Goal: Task Accomplishment & Management: Use online tool/utility

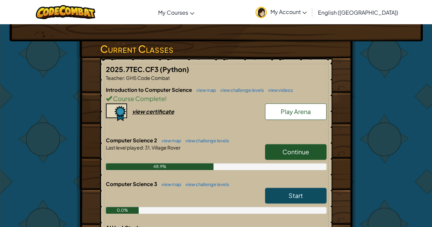
scroll to position [112, 0]
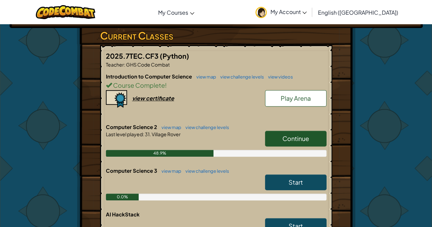
click at [294, 137] on span "Continue" at bounding box center [296, 139] width 27 height 8
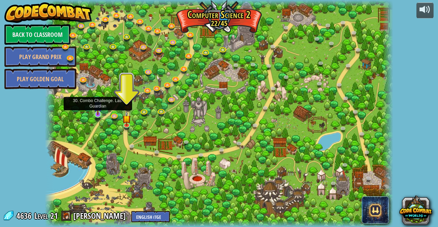
click at [96, 112] on img at bounding box center [98, 105] width 8 height 19
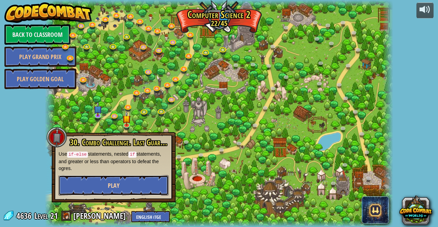
click at [113, 183] on span "Play" at bounding box center [114, 185] width 12 height 9
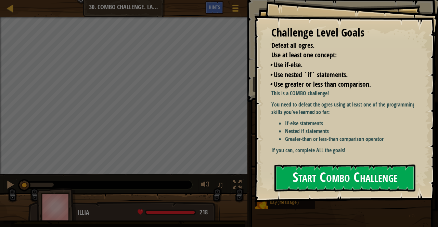
click at [328, 171] on button "Start Combo Challenge" at bounding box center [344, 178] width 141 height 27
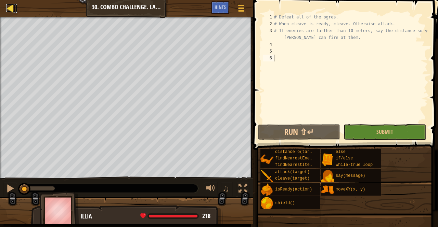
click at [10, 9] on div at bounding box center [10, 8] width 9 height 9
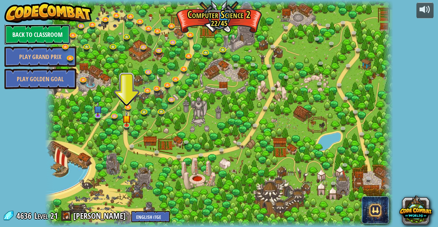
click at [36, 36] on link "Back to Classroom" at bounding box center [37, 34] width 66 height 21
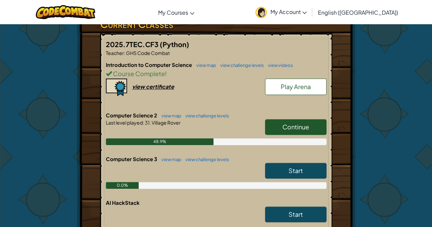
scroll to position [127, 0]
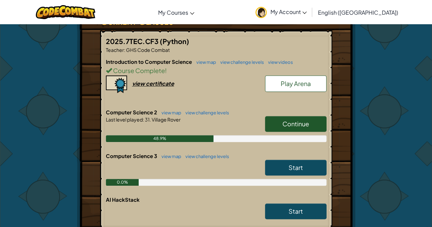
click at [288, 120] on span "Continue" at bounding box center [296, 124] width 27 height 8
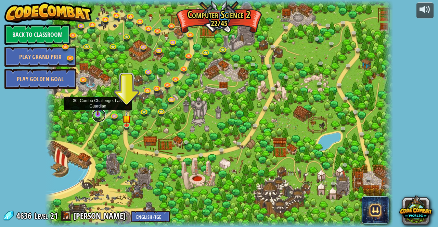
click at [100, 117] on link at bounding box center [99, 116] width 14 height 14
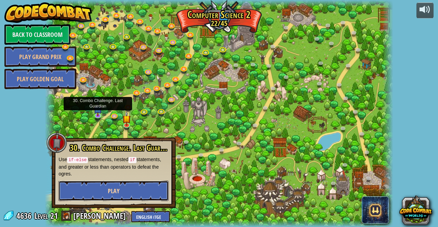
click at [79, 190] on button "Play" at bounding box center [113, 191] width 110 height 21
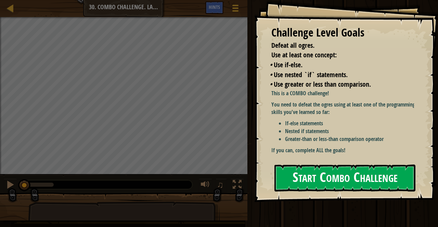
click at [322, 165] on button "Start Combo Challenge" at bounding box center [344, 178] width 141 height 27
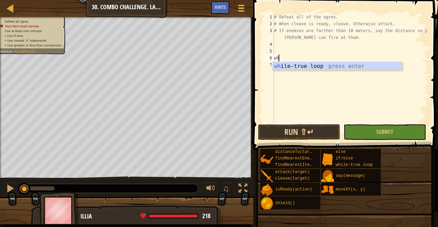
scroll to position [3, 0]
type textarea "while"
click at [307, 66] on div "while -true loop press enter" at bounding box center [337, 74] width 130 height 25
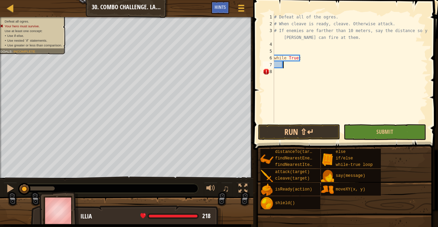
type textarea "ene"
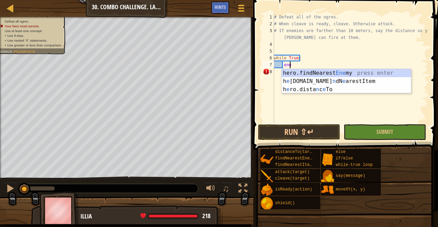
scroll to position [3, 1]
click at [308, 76] on div "hero.findNearest Ene my press enter h e ro.fi n dN e arestItem press enter h e …" at bounding box center [346, 89] width 130 height 41
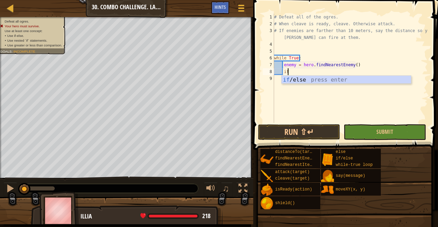
click at [308, 76] on div "if /else press enter" at bounding box center [346, 88] width 130 height 25
type textarea "if enemy:"
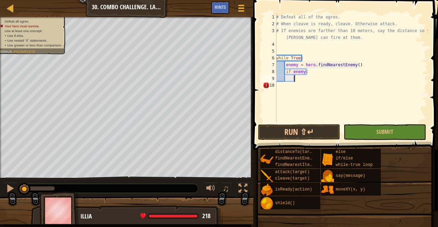
click at [309, 79] on div "# Defeat all of the ogres. # When cleave is ready, cleave. Otherwise attack. # …" at bounding box center [350, 75] width 153 height 123
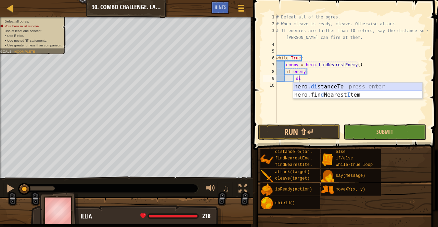
click at [319, 86] on div "hero. di stanceTo press enter hero.fin d Nearest I tem press enter" at bounding box center [358, 99] width 130 height 33
type textarea "distance = hero.distanceTo(target)"
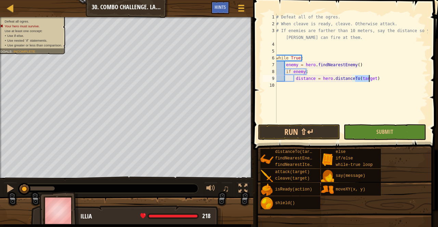
click at [373, 81] on div "# Defeat all of the ogres. # When cleave is ready, cleave. Otherwise attack. # …" at bounding box center [350, 75] width 153 height 123
type textarea "if distance < 10:"
click at [317, 90] on div "# Defeat all of the ogres. # When cleave is ready, cleave. Otherwise attack. # …" at bounding box center [350, 75] width 153 height 123
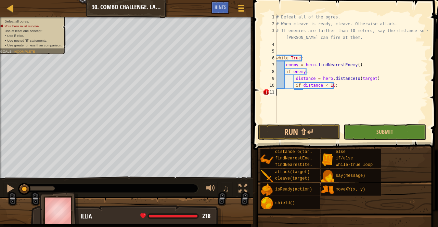
click at [305, 93] on div "# Defeat all of the ogres. # When cleave is ready, cleave. Otherwise attack. # …" at bounding box center [350, 75] width 153 height 123
click at [340, 84] on div "# Defeat all of the ogres. # When cleave is ready, cleave. Otherwise attack. # …" at bounding box center [350, 75] width 153 height 123
type textarea "if distance < 10:"
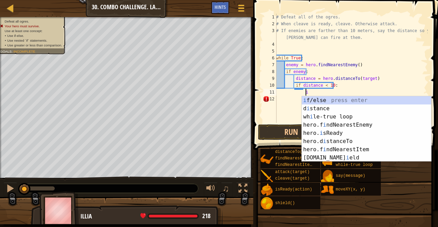
scroll to position [3, 2]
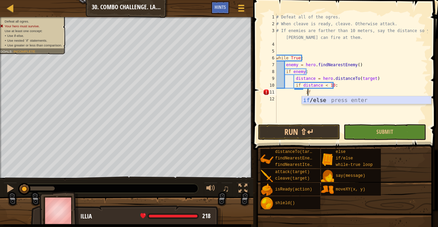
click at [343, 99] on div "if /else press enter" at bounding box center [366, 108] width 130 height 25
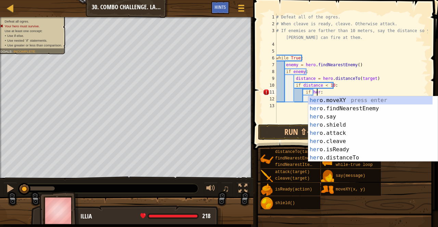
scroll to position [3, 3]
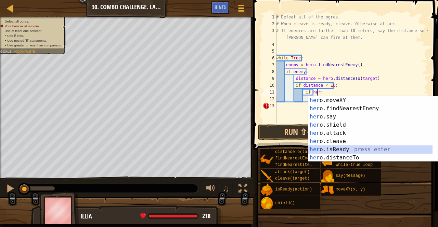
click at [333, 151] on div "her o.moveXY press enter her o.findNearestEnemy press enter her o.say press ent…" at bounding box center [370, 137] width 124 height 82
type textarea "if hero.isReady("cleave"):"
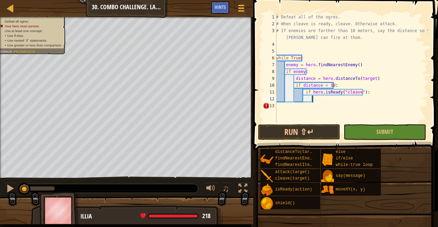
click at [319, 102] on div "# Defeat all of the ogres. # When cleave is ready, cleave. Otherwise attack. # …" at bounding box center [350, 75] width 153 height 123
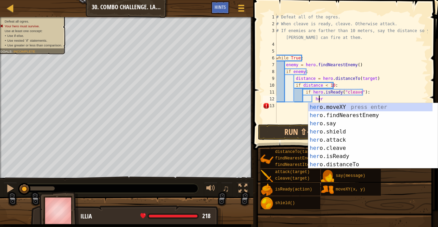
scroll to position [3, 3]
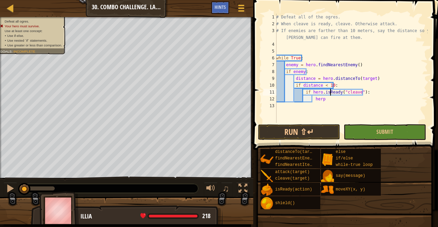
click at [329, 95] on div "# Defeat all of the ogres. # When cleave is ready, cleave. Otherwise attack. # …" at bounding box center [350, 75] width 153 height 123
click at [325, 99] on div "# Defeat all of the ogres. # When cleave is ready, cleave. Otherwise attack. # …" at bounding box center [350, 75] width 153 height 123
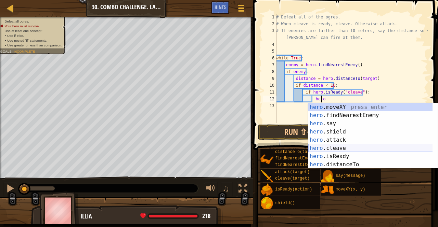
click at [340, 147] on div "hero .moveXY press enter hero .findNearestEnemy press enter hero .say press ent…" at bounding box center [370, 144] width 124 height 82
type textarea "hero.cleave(enemy)"
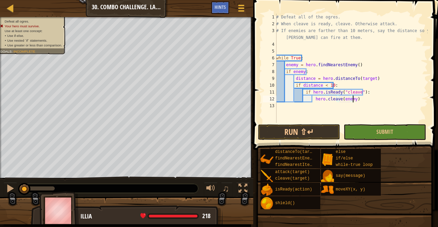
click at [364, 102] on div "# Defeat all of the ogres. # When cleave is ready, cleave. Otherwise attack. # …" at bounding box center [350, 75] width 153 height 123
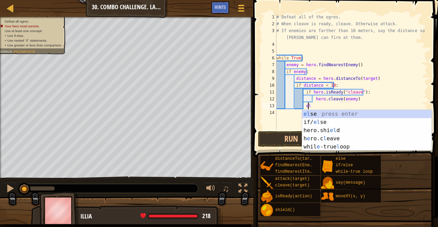
scroll to position [3, 2]
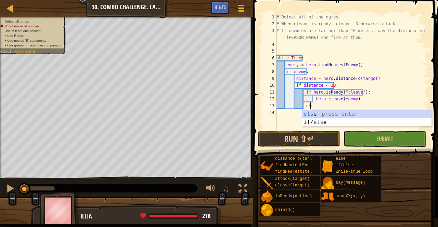
type textarea "else"
click at [345, 115] on div "else press enter if/ else press enter" at bounding box center [367, 126] width 130 height 33
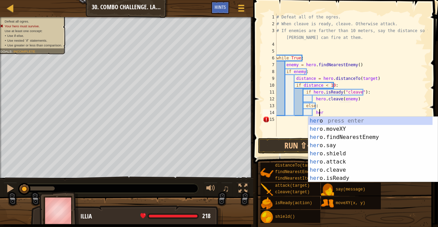
scroll to position [3, 3]
click at [335, 147] on div "her o press enter her o.moveXY press enter her o.findNearestEnemy press enter h…" at bounding box center [370, 158] width 124 height 82
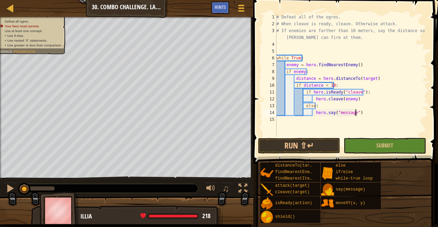
click at [354, 115] on div "# Defeat all of the ogres. # When cleave is ready, cleave. Otherwise attack. # …" at bounding box center [351, 82] width 152 height 137
click at [353, 111] on div "# Defeat all of the ogres. # When cleave is ready, cleave. Otherwise attack. # …" at bounding box center [351, 82] width 152 height 137
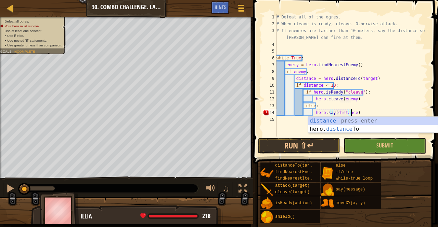
scroll to position [3, 6]
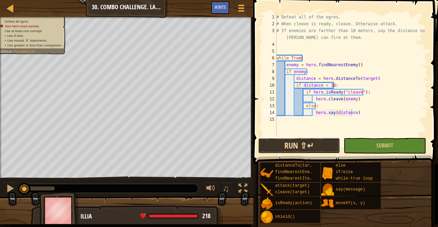
click at [319, 141] on button "Run ⇧↵" at bounding box center [299, 146] width 82 height 16
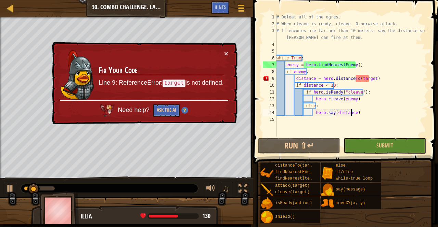
click at [368, 80] on div "# Defeat all of the ogres. # When cleave is ready, cleave. Otherwise attack. # …" at bounding box center [351, 82] width 152 height 137
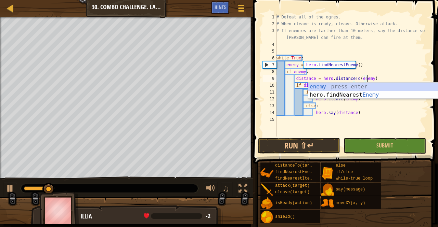
scroll to position [3, 7]
click at [371, 88] on div "enemy press enter hero.findNearest Enemy press enter" at bounding box center [373, 99] width 130 height 33
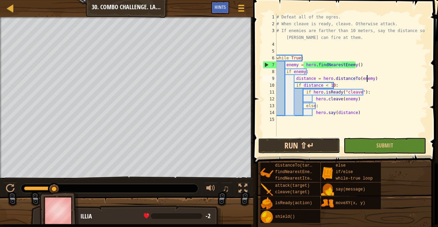
click at [325, 146] on button "Run ⇧↵" at bounding box center [299, 146] width 82 height 16
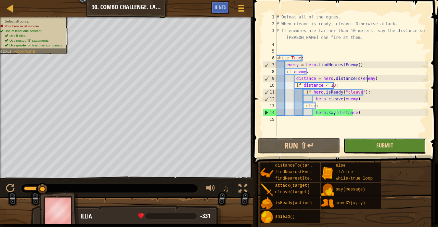
click at [380, 145] on span "Submit" at bounding box center [384, 146] width 17 height 8
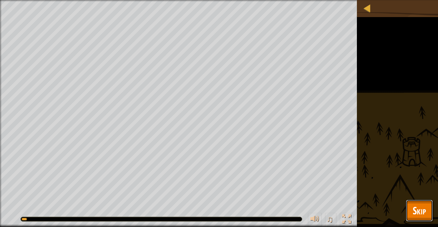
click at [426, 207] on button "Skip" at bounding box center [418, 211] width 27 height 22
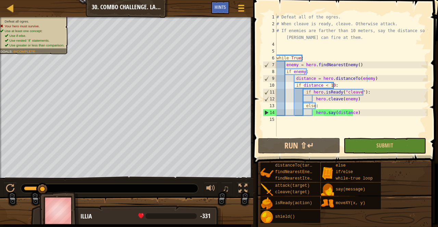
scroll to position [3, 6]
click at [337, 98] on div "# Defeat all of the ogres. # When cleave is ready, cleave. Otherwise attack. # …" at bounding box center [351, 82] width 152 height 137
click at [321, 106] on div "# Defeat all of the ogres. # When cleave is ready, cleave. Otherwise attack. # …" at bounding box center [351, 82] width 152 height 137
type textarea "else:"
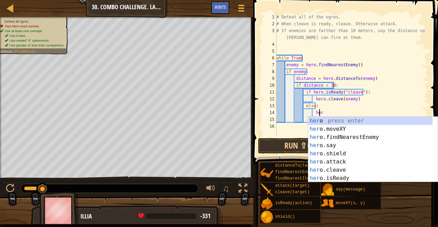
scroll to position [3, 3]
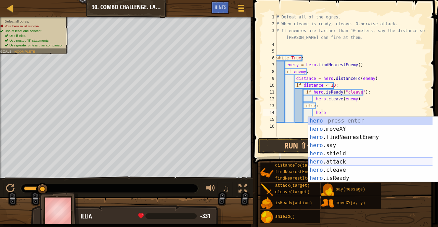
click at [334, 159] on div "hero press enter hero .moveXY press enter hero .findNearestEnemy press enter he…" at bounding box center [370, 158] width 124 height 82
type textarea "hero.attack(enemy)"
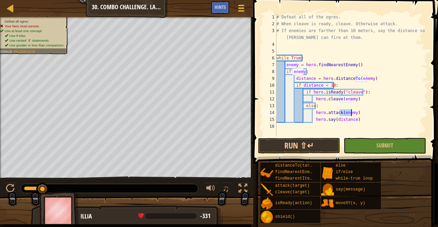
click at [357, 113] on div "# Defeat all of the ogres. # When cleave is ready, cleave. Otherwise attack. # …" at bounding box center [351, 82] width 152 height 137
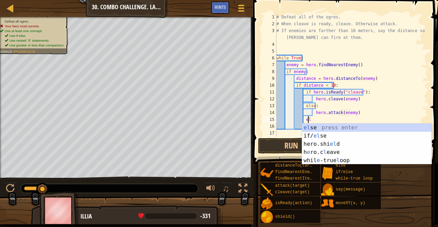
scroll to position [3, 2]
type textarea "else"
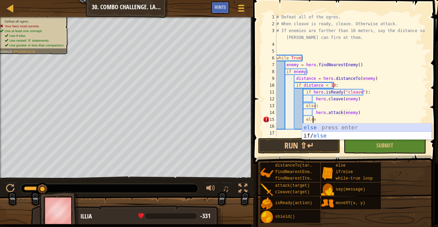
click at [338, 129] on div "else press enter if/ else press enter" at bounding box center [367, 140] width 130 height 33
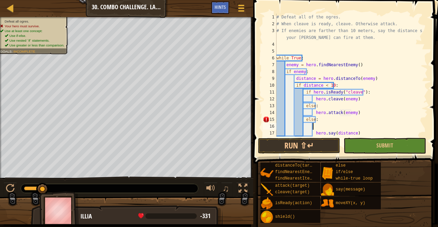
scroll to position [3, 2]
click at [319, 120] on div "# Defeat all of the ogres. # When cleave is ready, cleave. Otherwise attack. # …" at bounding box center [348, 82] width 147 height 137
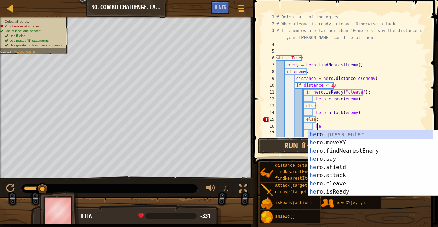
scroll to position [3, 3]
click at [318, 158] on div "her o press enter her o.moveXY press enter her o.findNearestEnemy press enter h…" at bounding box center [370, 172] width 124 height 82
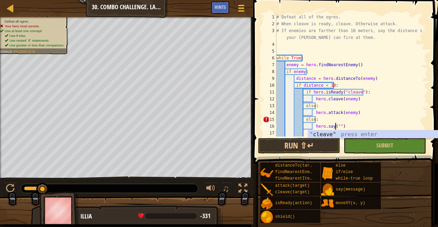
click at [336, 127] on div "# Defeat all of the ogres. # When cleave is ready, cleave. Otherwise attack. # …" at bounding box center [348, 82] width 147 height 137
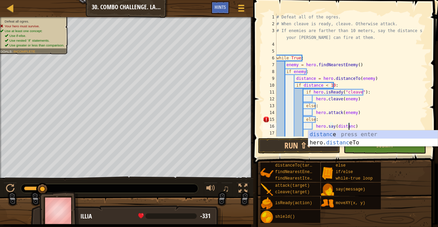
scroll to position [3, 6]
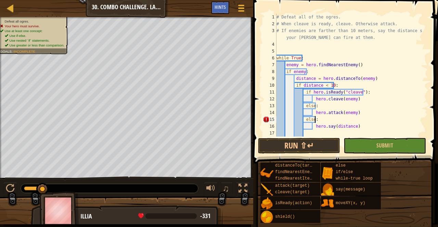
click at [360, 117] on div "# Defeat all of the ogres. # When cleave is ready, cleave. Otherwise attack. # …" at bounding box center [348, 82] width 147 height 137
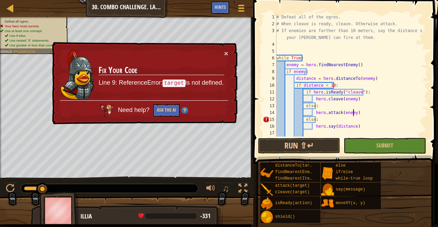
click at [361, 110] on div "# Defeat all of the ogres. # When cleave is ready, cleave. Otherwise attack. # …" at bounding box center [348, 82] width 147 height 137
click at [224, 53] on button "×" at bounding box center [226, 53] width 4 height 7
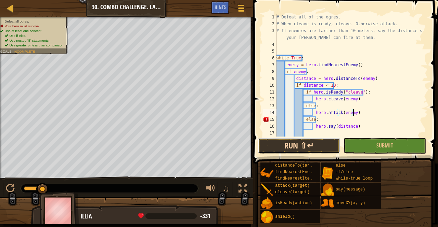
click at [312, 145] on button "Run ⇧↵" at bounding box center [299, 146] width 82 height 16
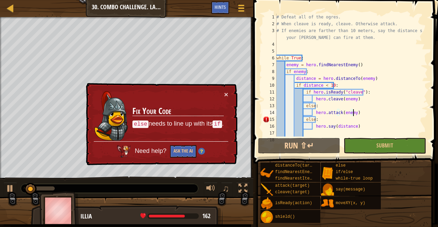
click at [302, 119] on div "# Defeat all of the ogres. # When cleave is ready, cleave. Otherwise attack. # …" at bounding box center [348, 82] width 147 height 137
click at [305, 121] on div "# Defeat all of the ogres. # When cleave is ready, cleave. Otherwise attack. # …" at bounding box center [348, 82] width 147 height 137
click at [303, 121] on div "# Defeat all of the ogres. # When cleave is ready, cleave. Otherwise attack. # …" at bounding box center [348, 82] width 147 height 137
type textarea "else:"
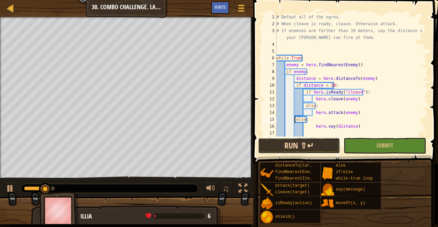
click at [314, 148] on button "Run ⇧↵" at bounding box center [299, 146] width 82 height 16
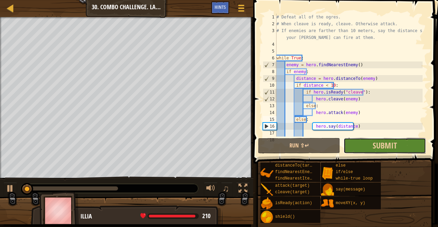
click at [364, 146] on button "Submit" at bounding box center [384, 146] width 82 height 16
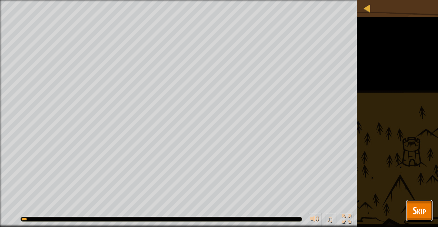
click at [428, 206] on button "Skip" at bounding box center [418, 211] width 27 height 22
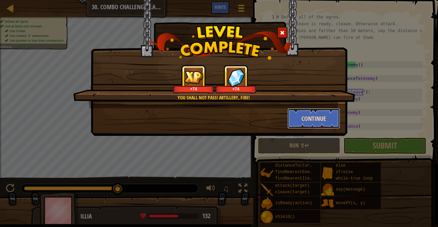
click at [321, 114] on button "Continue" at bounding box center [313, 118] width 53 height 21
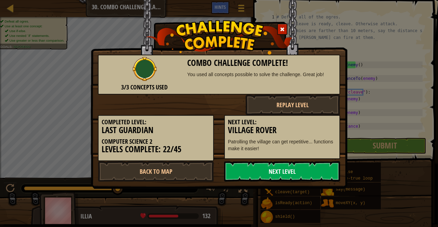
click at [297, 173] on link "Next Level" at bounding box center [282, 171] width 116 height 21
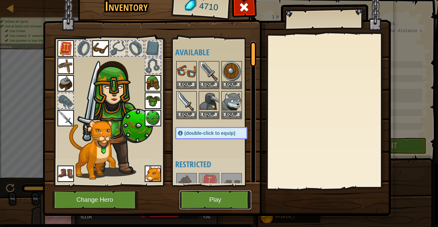
click at [213, 195] on button "Play" at bounding box center [214, 200] width 71 height 19
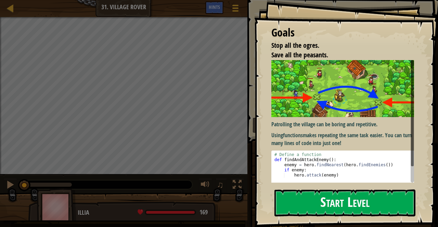
click at [319, 204] on button "Start Level" at bounding box center [344, 203] width 141 height 27
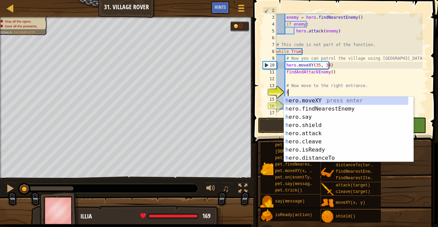
scroll to position [3, 1]
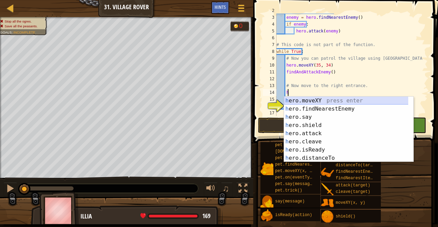
click at [337, 101] on div "h ero.moveXY press enter h ero.findNearestEnemy press enter h ero.say press ent…" at bounding box center [346, 138] width 124 height 82
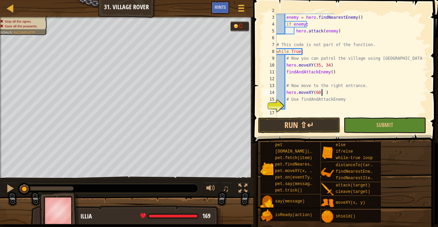
scroll to position [3, 4]
type textarea "hero.moveXY(60, 31)"
click at [300, 105] on div "def findAndAttackEnemy ( ) : enemy = hero . findNearestEnemy ( ) if enemy : her…" at bounding box center [348, 65] width 147 height 116
type textarea "h"
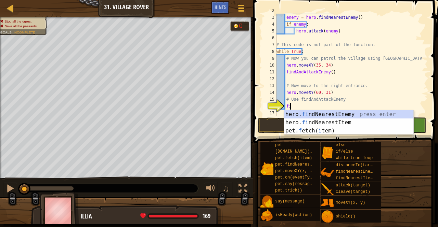
scroll to position [3, 1]
type textarea "f"
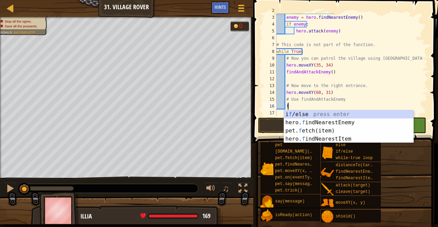
scroll to position [3, 0]
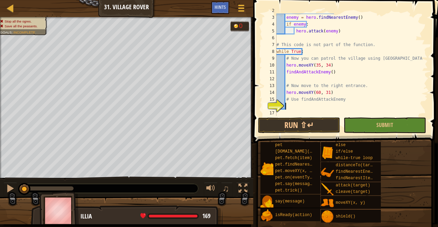
type textarea "h"
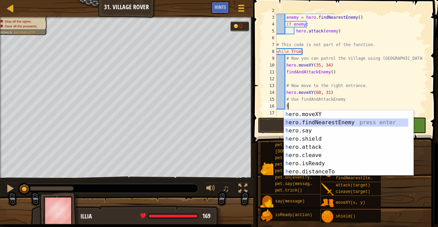
click at [332, 126] on div "h ero.moveXY press enter h ero.findNearestEnemy press enter h ero.say press ent…" at bounding box center [346, 151] width 124 height 82
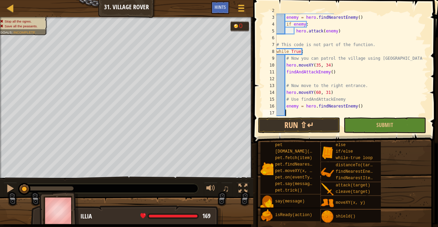
scroll to position [3, 0]
click at [356, 107] on div "def findAndAttackEnemy ( ) : enemy = hero . findNearestEnemy ( ) if enemy : her…" at bounding box center [348, 65] width 147 height 116
type textarea "e"
click at [343, 101] on div "def findAndAttackEnemy ( ) : enemy = hero . findNearestEnemy ( ) if enemy : her…" at bounding box center [348, 65] width 147 height 116
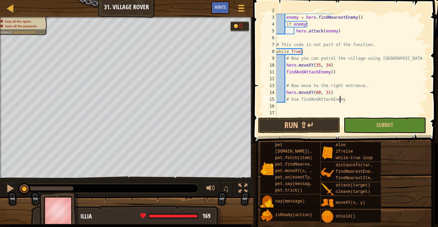
type textarea "# Use findAndAttackEnemy"
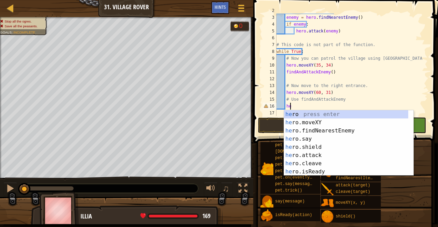
type textarea "h"
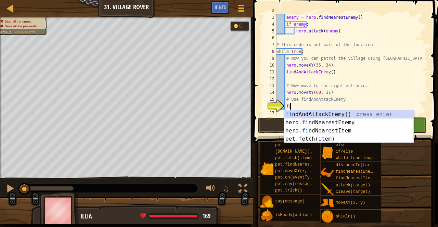
type textarea "find"
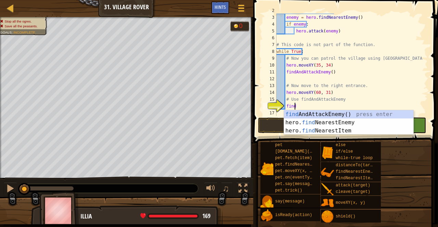
scroll to position [3, 1]
click at [334, 115] on div "find AndAttackEnemy() press enter hero. find NearestEnemy press enter hero. fin…" at bounding box center [349, 130] width 130 height 41
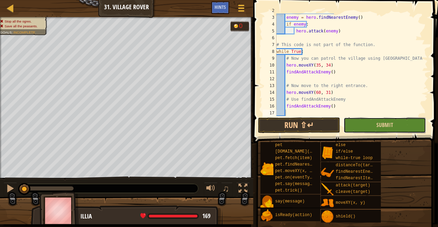
click at [373, 120] on button "Submit" at bounding box center [384, 126] width 82 height 16
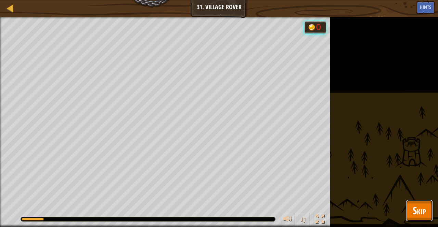
click at [418, 216] on span "Skip" at bounding box center [418, 211] width 13 height 14
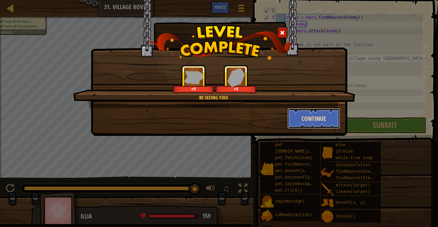
click at [306, 113] on button "Continue" at bounding box center [313, 118] width 53 height 21
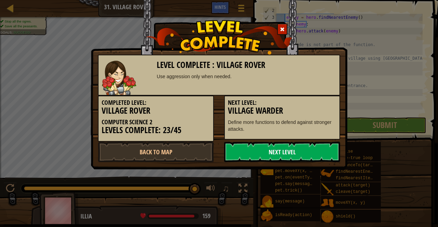
click at [275, 156] on link "Next Level" at bounding box center [282, 152] width 116 height 21
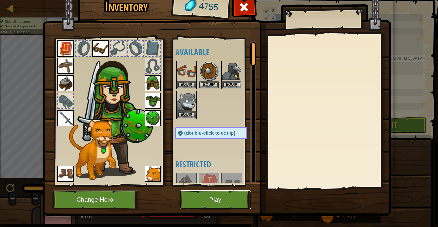
click at [216, 196] on button "Play" at bounding box center [214, 200] width 71 height 19
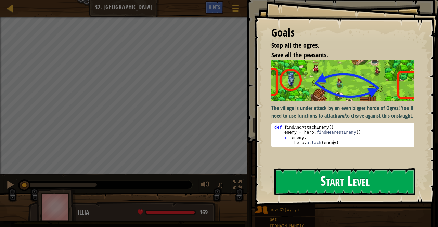
click at [321, 181] on button "Start Level" at bounding box center [344, 182] width 141 height 27
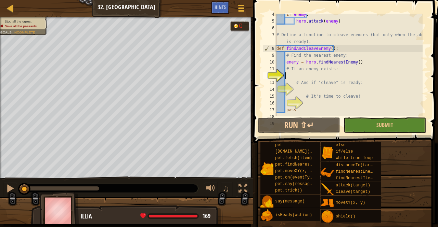
scroll to position [31, 0]
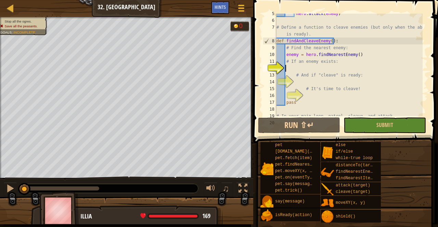
type textarea "h"
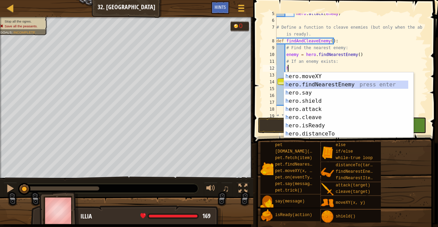
click at [358, 84] on div "h ero.moveXY press enter h ero.findNearestEnemy press enter h ero.say press ent…" at bounding box center [346, 113] width 124 height 82
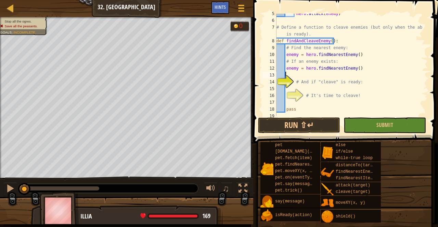
scroll to position [3, 0]
click at [342, 91] on div "hero . attack ( enemy ) # Define a function to cleave enemies (but only when th…" at bounding box center [348, 68] width 147 height 116
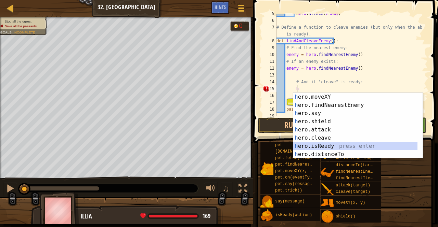
click at [316, 147] on div "h ero.moveXY press enter h ero.findNearestEnemy press enter h ero.say press ent…" at bounding box center [355, 134] width 124 height 82
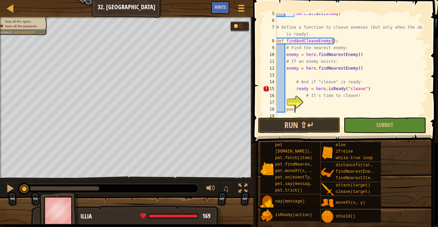
click at [328, 106] on div "hero . attack ( enemy ) # Define a function to cleave enemies (but only when th…" at bounding box center [348, 68] width 147 height 116
type textarea "pass"
click at [354, 100] on div "hero . attack ( enemy ) # Define a function to cleave enemies (but only when th…" at bounding box center [348, 68] width 147 height 116
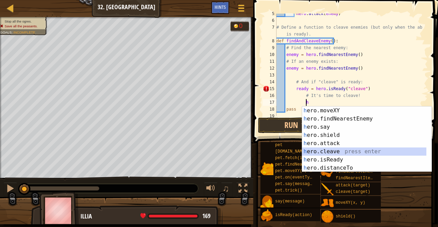
click at [325, 149] on div "h ero.moveXY press enter h ero.findNearestEnemy press enter h ero.say press ent…" at bounding box center [364, 148] width 124 height 82
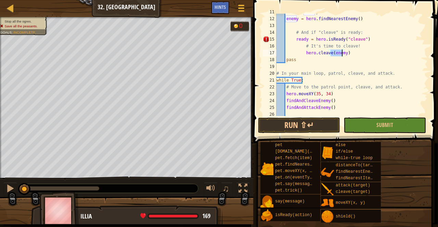
scroll to position [81, 0]
click at [368, 36] on div "# If an enemy exists: enemy = hero . findNearestEnemy ( ) # And if "cleave" is …" at bounding box center [348, 66] width 147 height 116
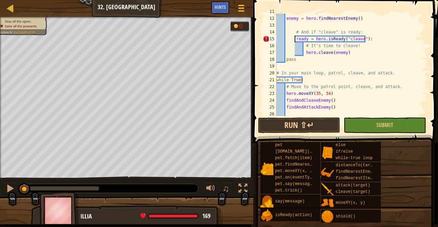
click at [295, 39] on div "# If an enemy exists: enemy = hero . findNearestEnemy ( ) # And if "cleave" is …" at bounding box center [348, 66] width 147 height 116
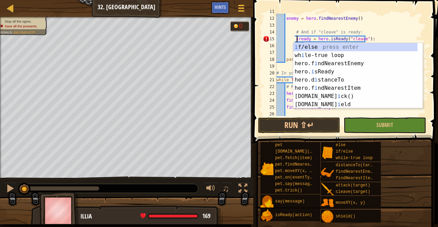
scroll to position [3, 2]
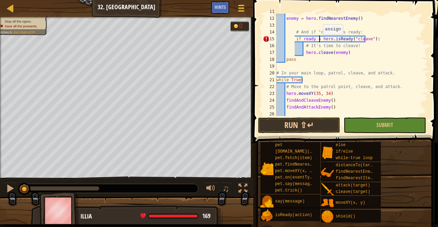
click at [319, 36] on div "# If an enemy exists: enemy = hero . findNearestEnemy ( ) # And if "cleave" is …" at bounding box center [348, 66] width 147 height 116
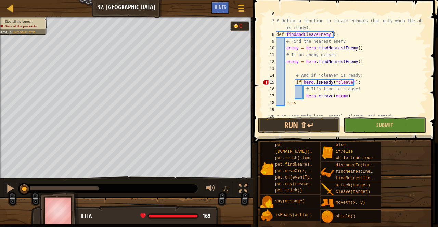
scroll to position [37, 0]
click at [301, 81] on div "# Define a function to cleave enemies (but only when the ability is ready). def…" at bounding box center [348, 69] width 147 height 116
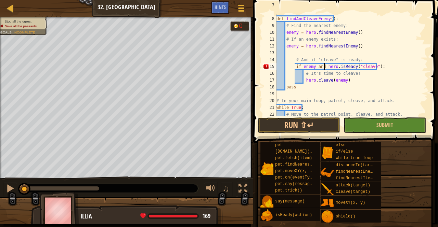
scroll to position [50, 0]
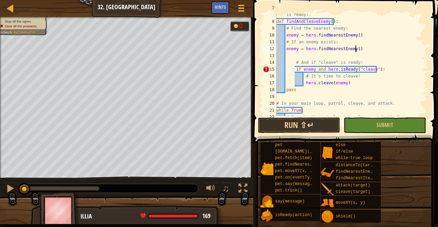
click at [357, 49] on div "# Define a function to cleave enemies (but only when the ability is ready). def…" at bounding box center [348, 65] width 147 height 123
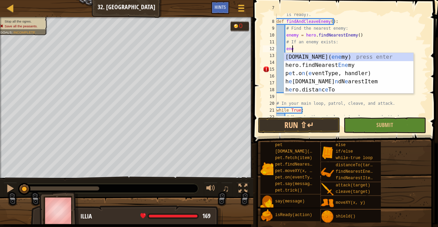
type textarea "e"
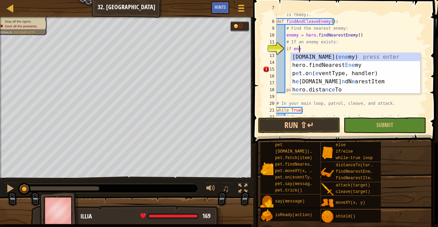
scroll to position [3, 2]
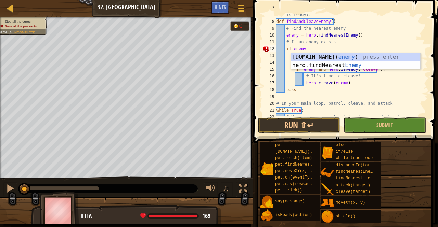
type textarea "if enemy:"
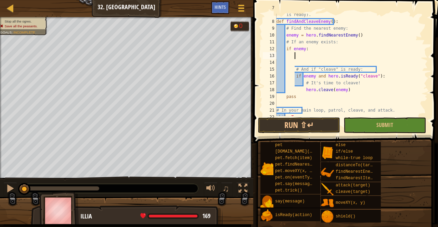
scroll to position [3, 1]
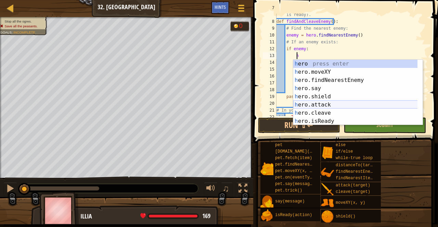
click at [313, 106] on div "h ero press enter h ero.moveXY press enter h ero.findNearestEnemy press enter h…" at bounding box center [358, 101] width 130 height 82
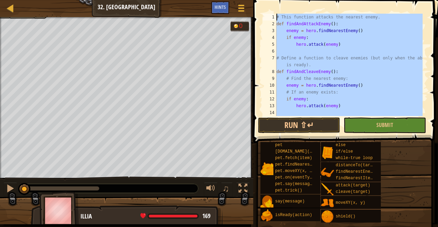
scroll to position [0, 0]
drag, startPoint x: 299, startPoint y: 105, endPoint x: 272, endPoint y: 14, distance: 94.7
click at [272, 14] on div "hero.attack(enemy) 1 2 3 4 5 6 7 8 9 10 11 12 13 14 15 # This function attacks …" at bounding box center [344, 65] width 166 height 103
type textarea "# This function attacks the nearest enemy. def findAndAttackEnemy():"
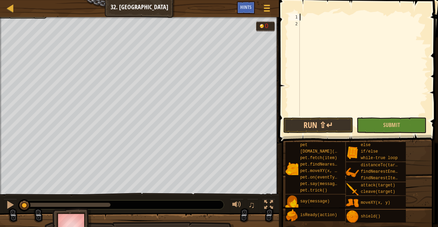
paste textarea "findAndAttackEnemy()"
type textarea "findAndAttackEnemy()"
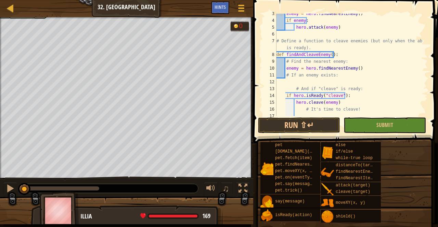
scroll to position [0, 0]
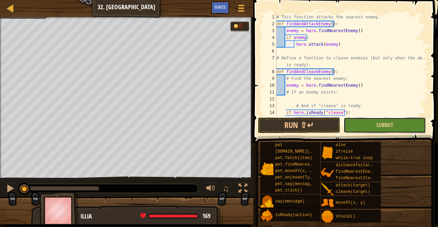
click at [374, 123] on button "Submit" at bounding box center [384, 126] width 82 height 16
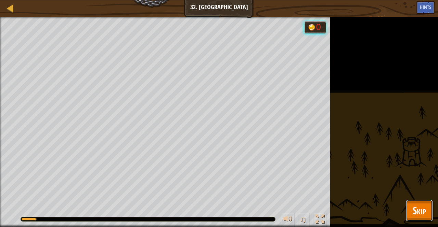
click at [413, 206] on span "Skip" at bounding box center [418, 211] width 13 height 14
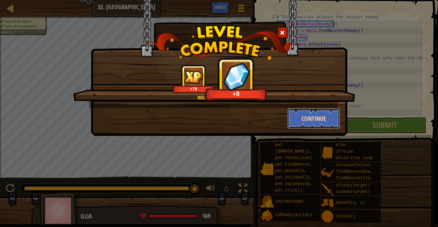
click at [310, 117] on button "Continue" at bounding box center [313, 118] width 53 height 21
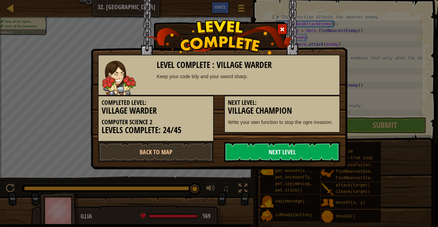
click at [252, 157] on link "Next Level" at bounding box center [282, 152] width 116 height 21
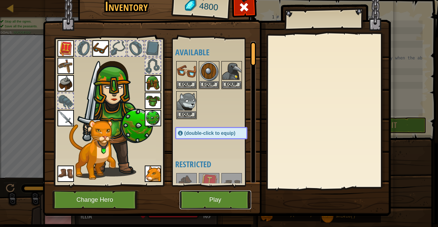
click at [199, 203] on button "Play" at bounding box center [214, 200] width 71 height 19
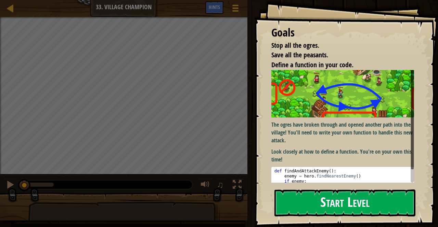
click at [332, 206] on button "Start Level" at bounding box center [344, 203] width 141 height 27
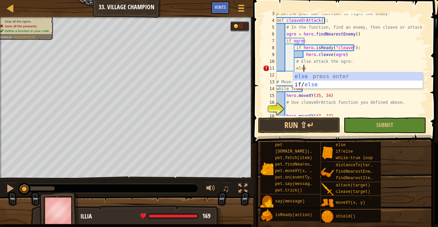
scroll to position [3, 2]
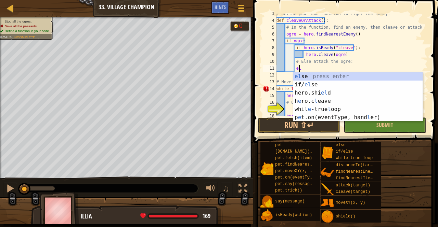
type textarea "e"
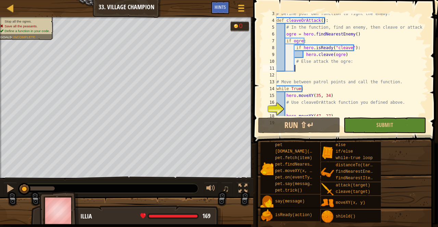
scroll to position [3, 0]
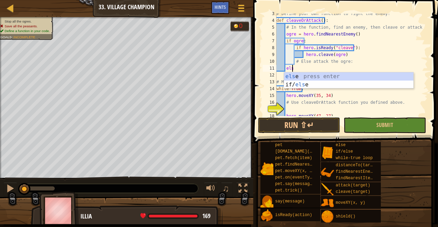
type textarea "else"
click at [295, 73] on div "else press enter if/ else press enter" at bounding box center [349, 88] width 130 height 33
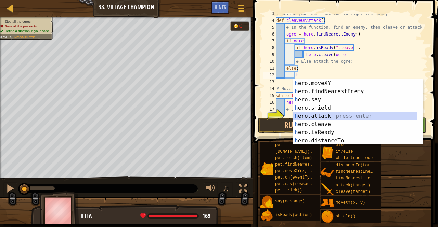
click at [314, 115] on div "h ero.moveXY press enter h ero.findNearestEnemy press enter h ero.say press ent…" at bounding box center [358, 120] width 130 height 82
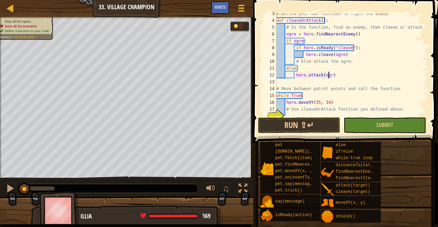
scroll to position [3, 4]
click at [348, 62] on div "# Define your own function to fight the enemy! def cleaveOrAttack ( ) : # In th…" at bounding box center [348, 68] width 147 height 116
type textarea "# Else attack the ogre:"
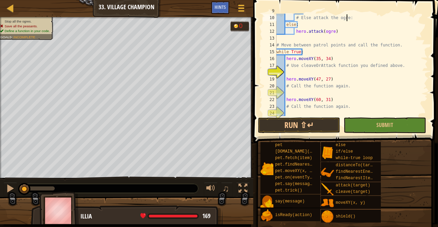
scroll to position [61, 0]
click at [295, 69] on div "hero . cleave ( ogre ) # Else attack the ogre: else : hero . attack ( ogre ) # …" at bounding box center [348, 66] width 147 height 116
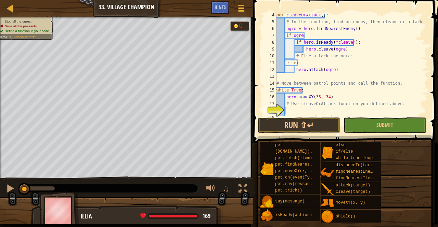
scroll to position [22, 0]
